Goal: Check status: Check status

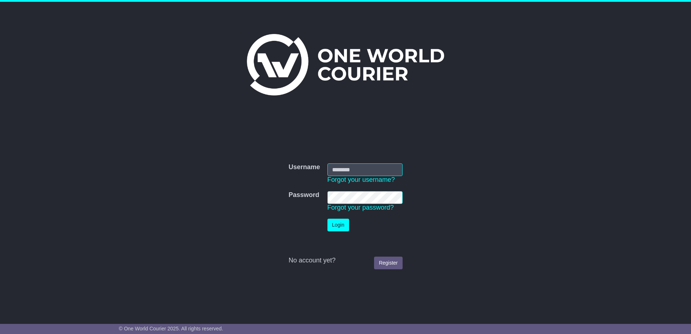
type input "**********"
click at [331, 227] on button "Login" at bounding box center [339, 225] width 22 height 13
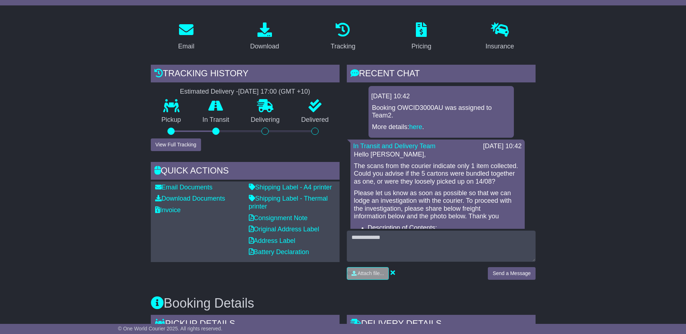
scroll to position [217, 0]
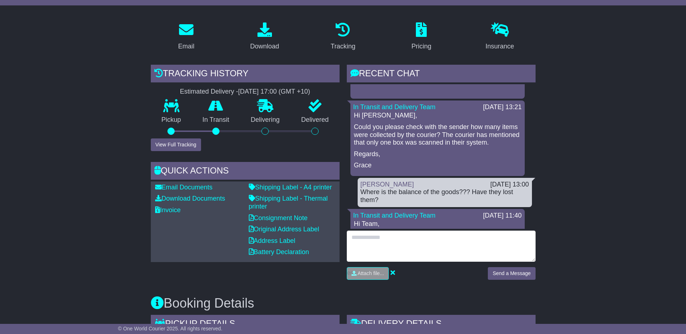
click at [453, 233] on textarea at bounding box center [441, 246] width 189 height 31
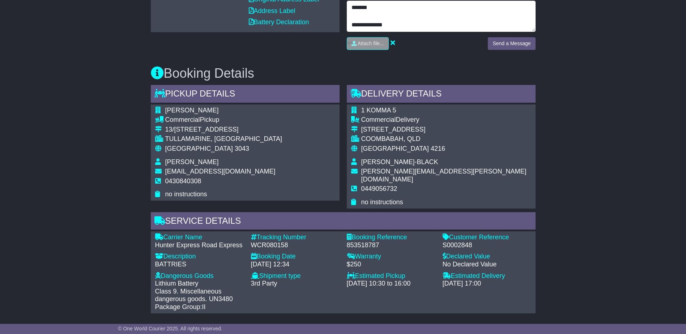
scroll to position [325, 0]
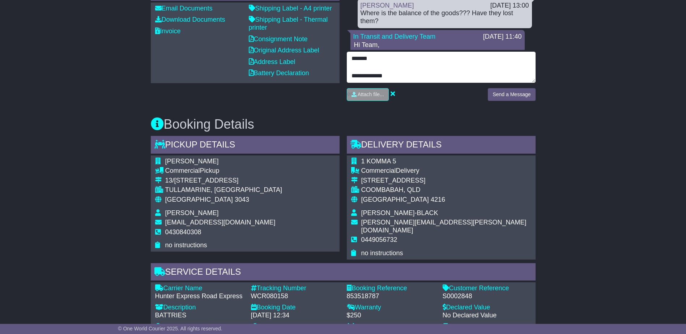
drag, startPoint x: 388, startPoint y: 41, endPoint x: 325, endPoint y: 1, distance: 74.4
click at [325, 1] on div "Email Download Tracking Pricing Insurance" at bounding box center [343, 230] width 392 height 779
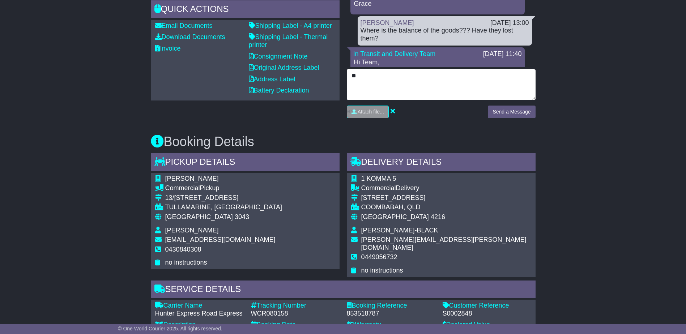
type textarea "*"
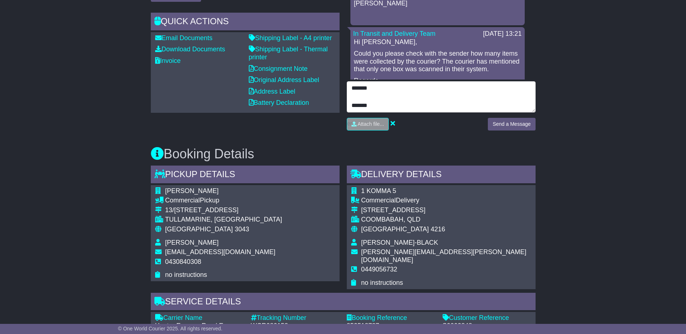
scroll to position [258, 0]
drag, startPoint x: 372, startPoint y: 107, endPoint x: 348, endPoint y: 105, distance: 24.7
click at [348, 105] on textarea "******* ******" at bounding box center [441, 96] width 189 height 31
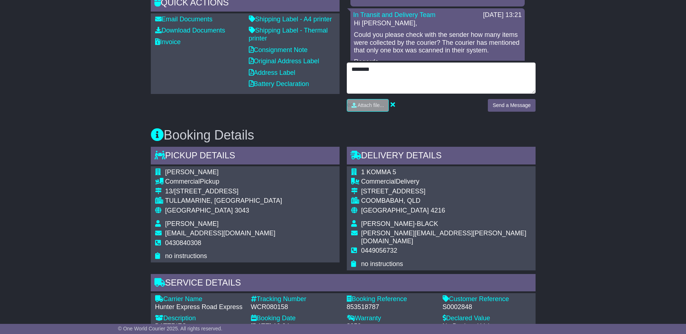
scroll to position [274, 0]
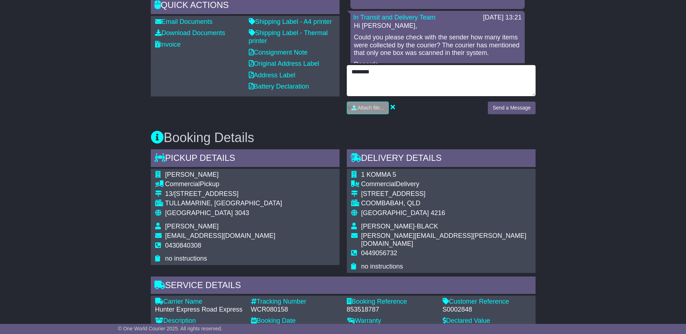
type textarea "*******"
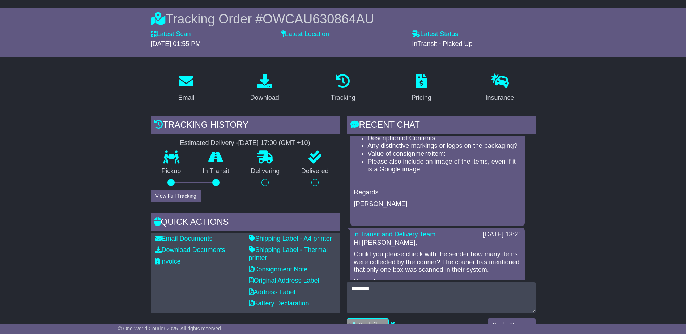
scroll to position [21, 0]
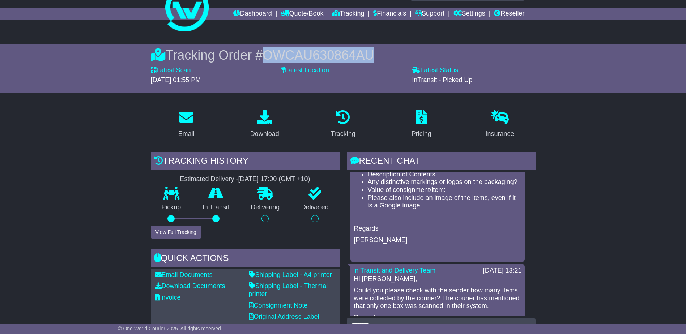
drag, startPoint x: 373, startPoint y: 56, endPoint x: 265, endPoint y: 54, distance: 108.1
click at [265, 54] on div "Tracking Order # OWCAU630864AU" at bounding box center [343, 55] width 385 height 16
drag, startPoint x: 265, startPoint y: 54, endPoint x: 431, endPoint y: 334, distance: 325.1
copy span "OWCAU630864AU"
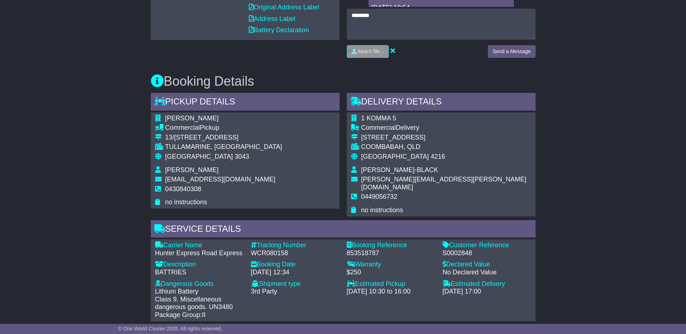
scroll to position [383, 0]
